Goal: Task Accomplishment & Management: Complete application form

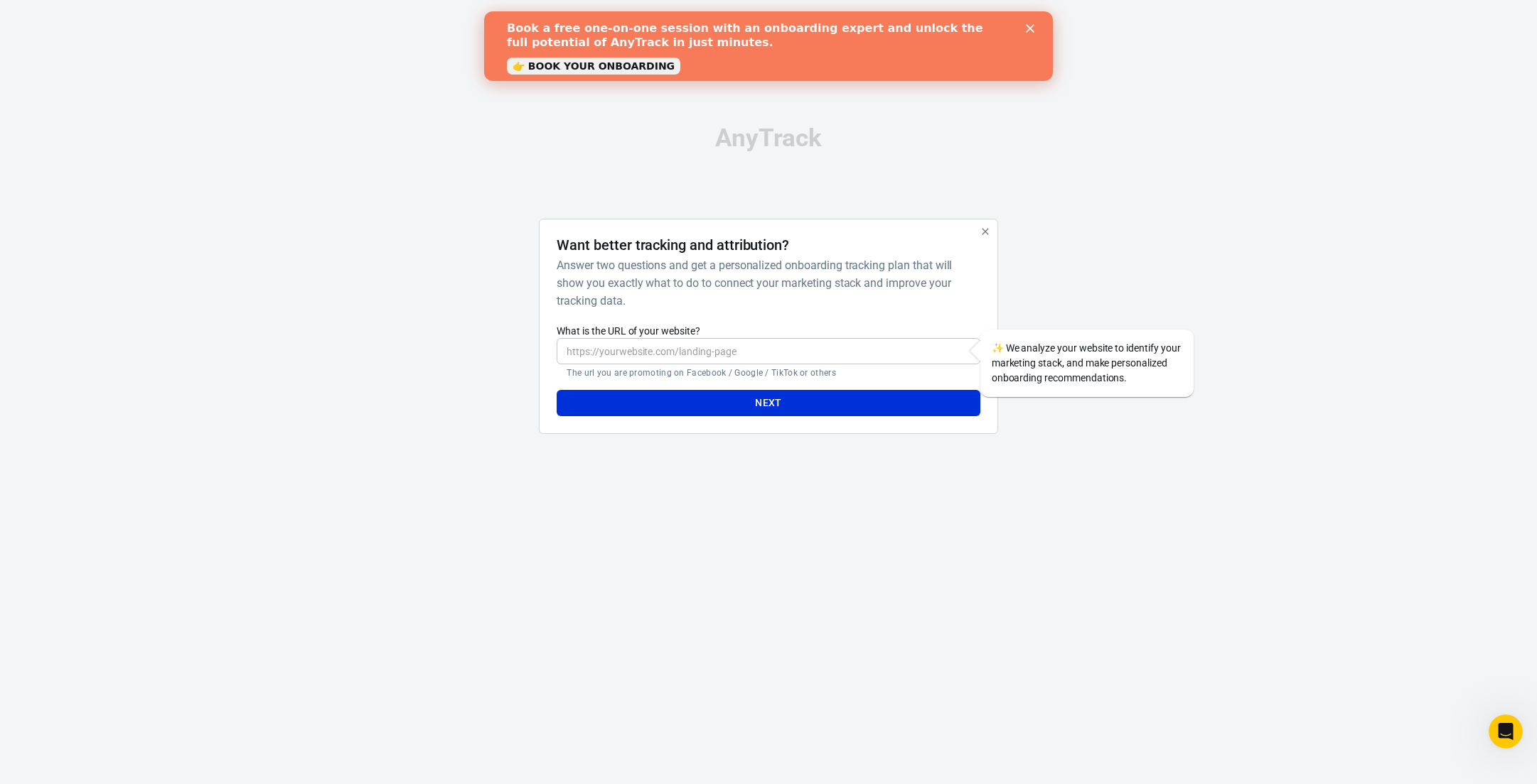
click at [739, 351] on input "What is the URL of your website?" at bounding box center [768, 351] width 423 height 26
paste input "[URL][DOMAIN_NAME]"
type input "[URL][DOMAIN_NAME]"
click at [448, 450] on div "AnyTrack Want better tracking and attribution? Answer two questions and get a p…" at bounding box center [768, 286] width 711 height 571
click at [750, 401] on button "Next" at bounding box center [768, 403] width 423 height 26
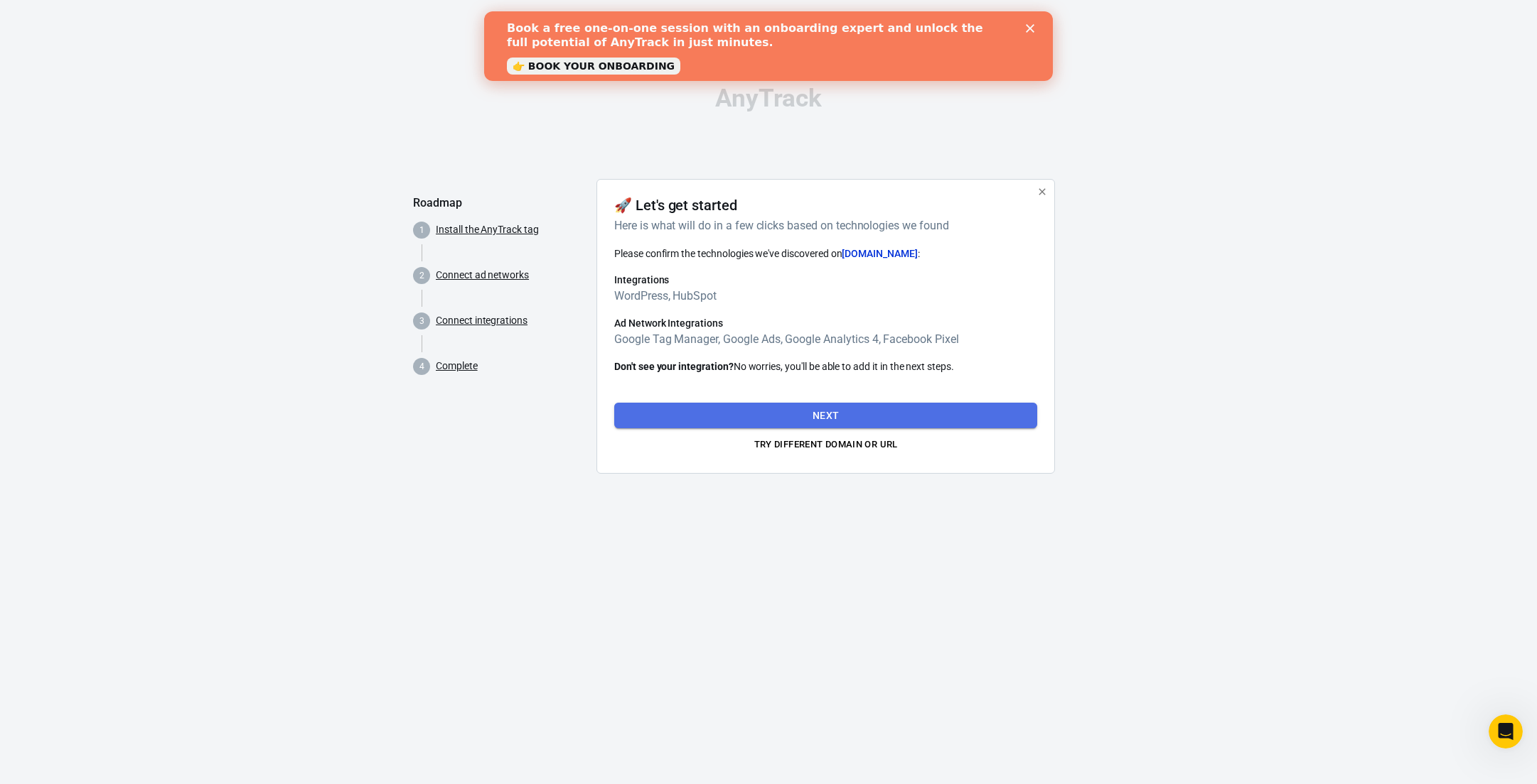
click at [824, 417] on button "Next" at bounding box center [825, 416] width 423 height 26
